Goal: Information Seeking & Learning: Learn about a topic

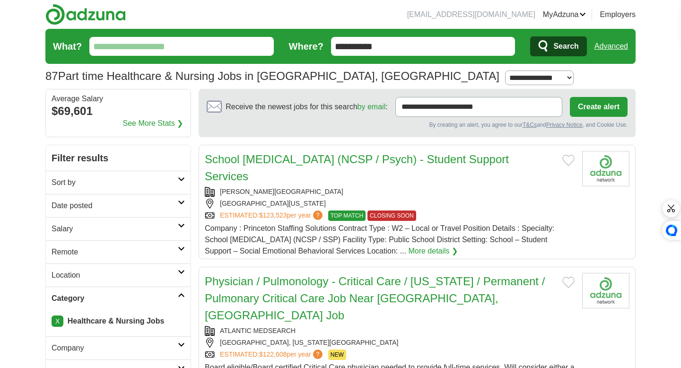
click at [201, 43] on input "What?" at bounding box center [181, 46] width 184 height 19
click at [505, 78] on select "**********" at bounding box center [539, 77] width 69 height 15
select select "**"
click at [505, 70] on select "**********" at bounding box center [539, 77] width 69 height 15
click at [549, 47] on icon "submit" at bounding box center [543, 46] width 11 height 13
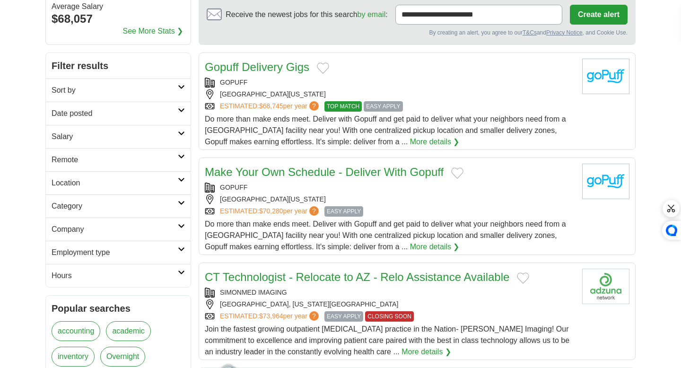
scroll to position [96, 0]
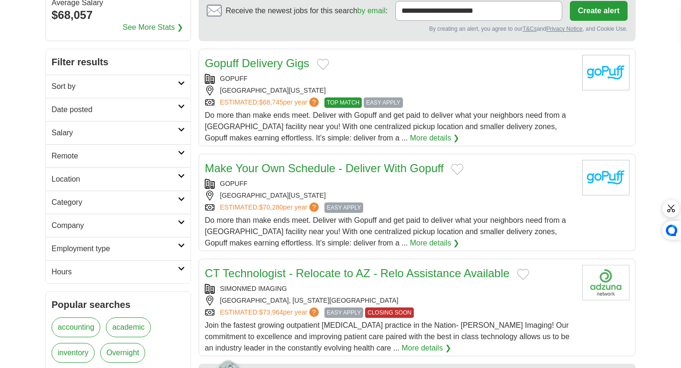
click at [163, 127] on h2 "Salary" at bounding box center [115, 132] width 126 height 11
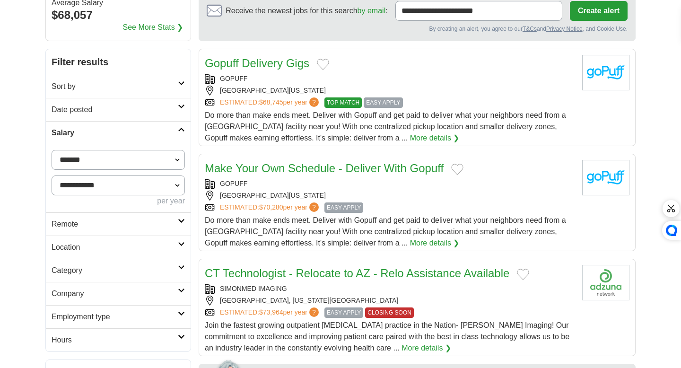
click at [163, 128] on h2 "Salary" at bounding box center [115, 132] width 126 height 11
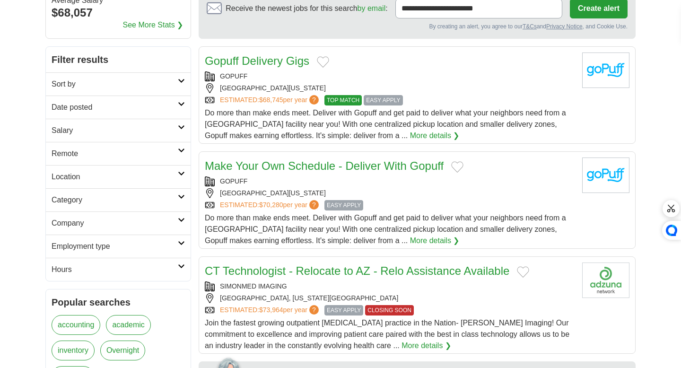
scroll to position [92, 0]
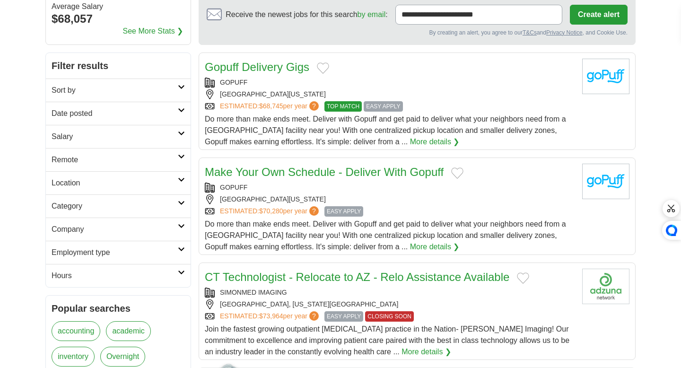
click at [145, 210] on h2 "Category" at bounding box center [115, 206] width 126 height 11
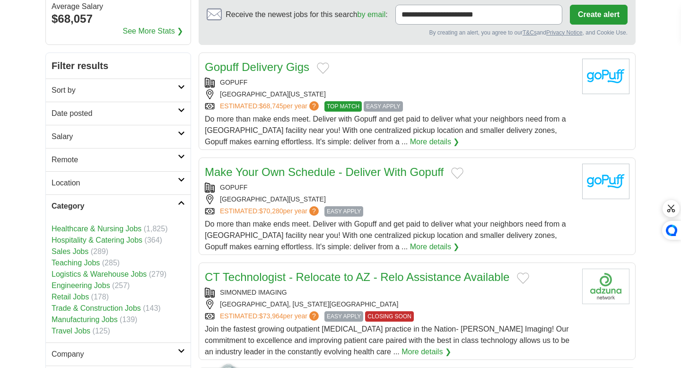
click at [132, 227] on link "Healthcare & Nursing Jobs" at bounding box center [97, 229] width 90 height 8
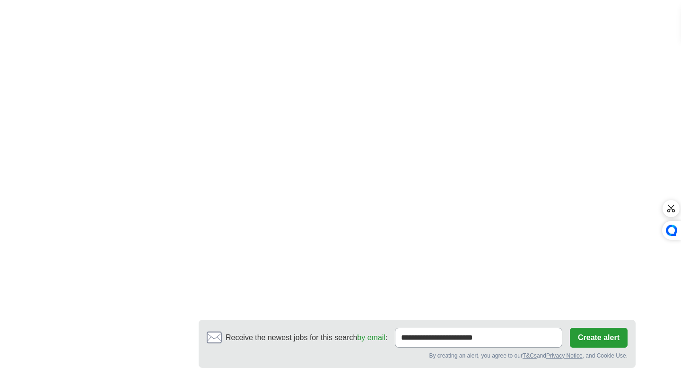
scroll to position [1796, 0]
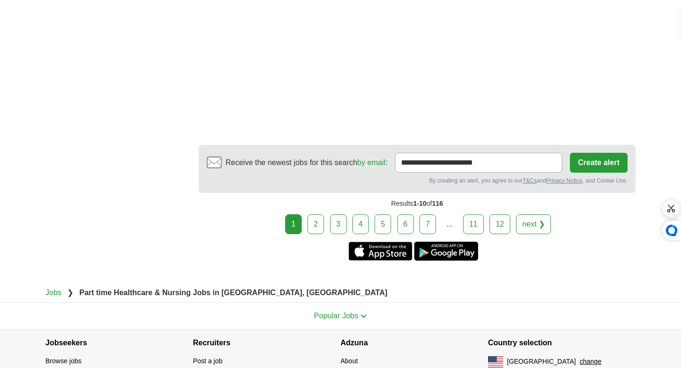
click at [318, 214] on link "2" at bounding box center [315, 224] width 17 height 20
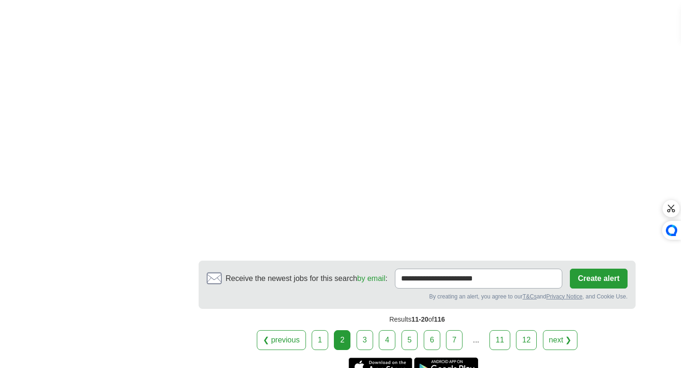
scroll to position [1628, 0]
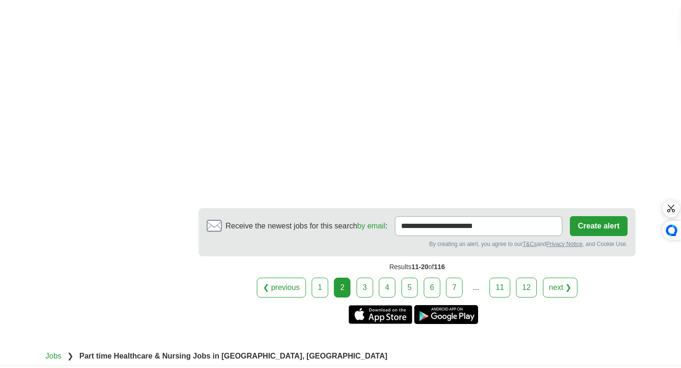
click at [369, 278] on link "3" at bounding box center [365, 288] width 17 height 20
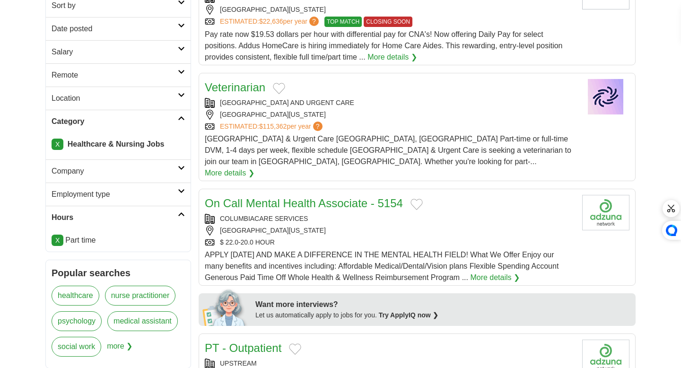
scroll to position [191, 0]
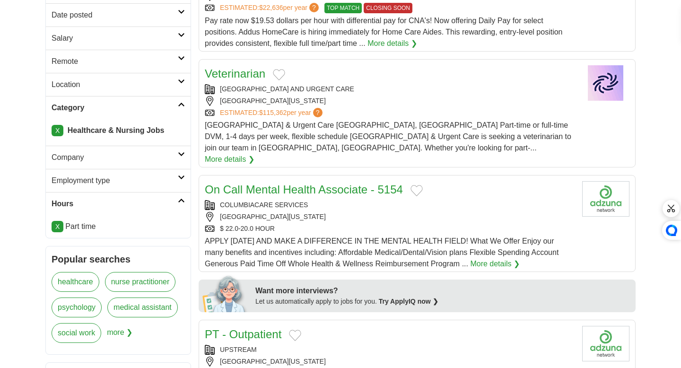
click at [487, 258] on link "More details ❯" at bounding box center [495, 263] width 50 height 11
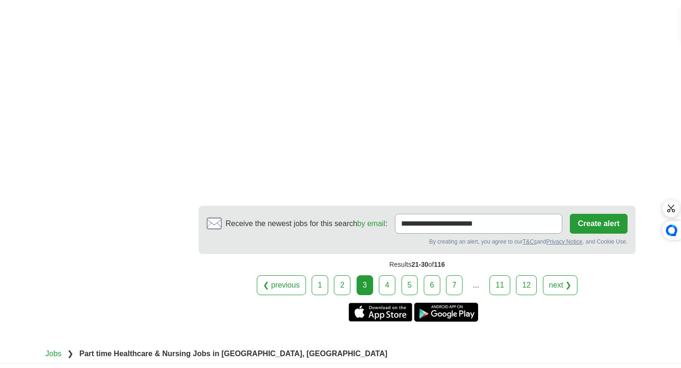
scroll to position [1497, 0]
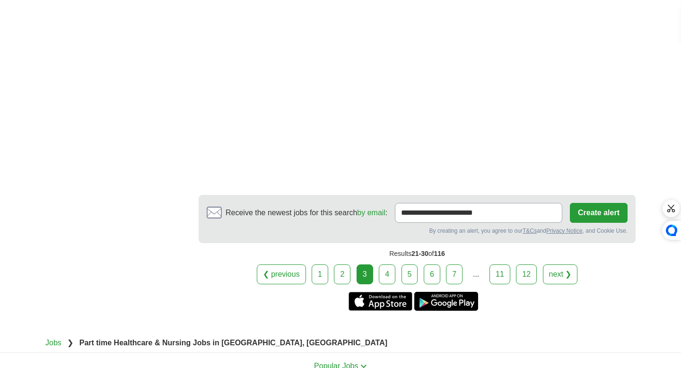
click at [382, 264] on link "4" at bounding box center [387, 274] width 17 height 20
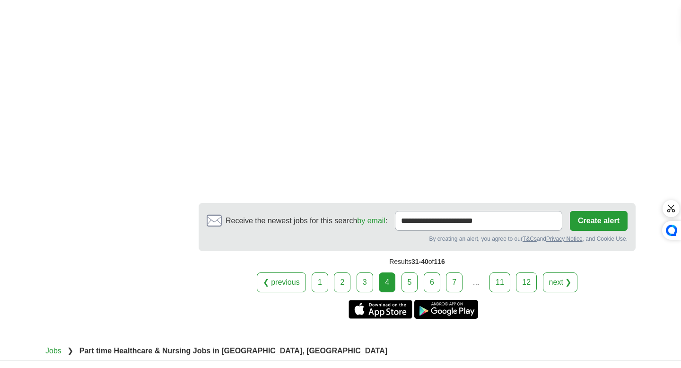
scroll to position [1598, 0]
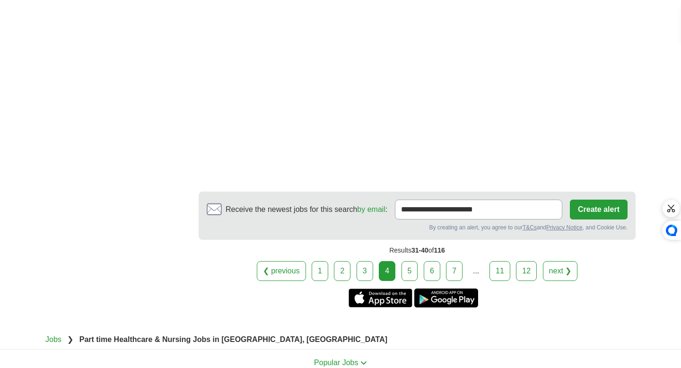
click at [406, 261] on link "5" at bounding box center [410, 271] width 17 height 20
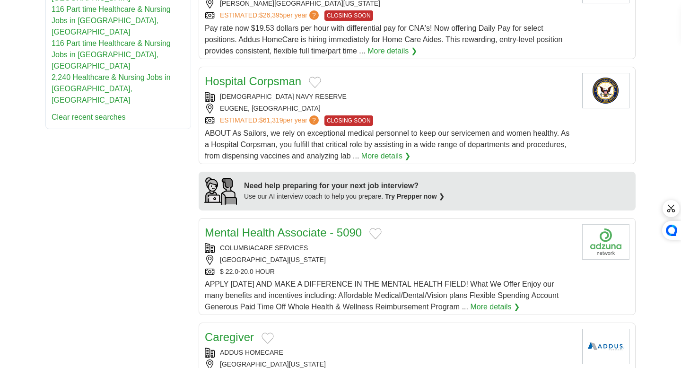
scroll to position [667, 0]
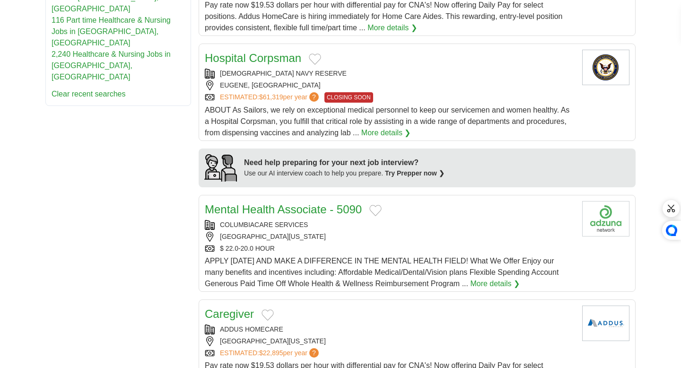
click at [501, 283] on link "More details ❯" at bounding box center [495, 283] width 50 height 11
